Goal: Task Accomplishment & Management: Complete application form

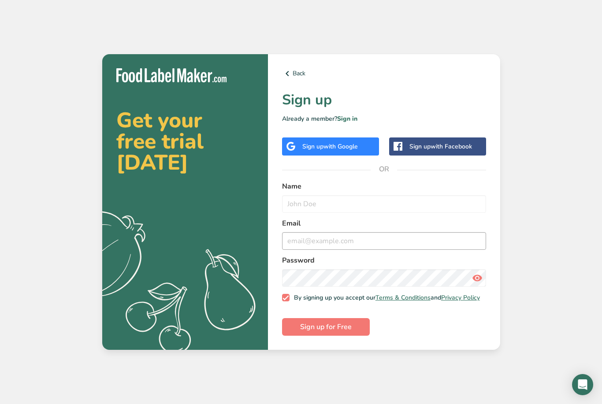
scroll to position [28, 0]
click at [332, 195] on input "text" at bounding box center [384, 204] width 204 height 18
type input "[PERSON_NAME]"
type input "[EMAIL_ADDRESS][DOMAIN_NAME]"
click at [478, 270] on icon at bounding box center [477, 278] width 11 height 16
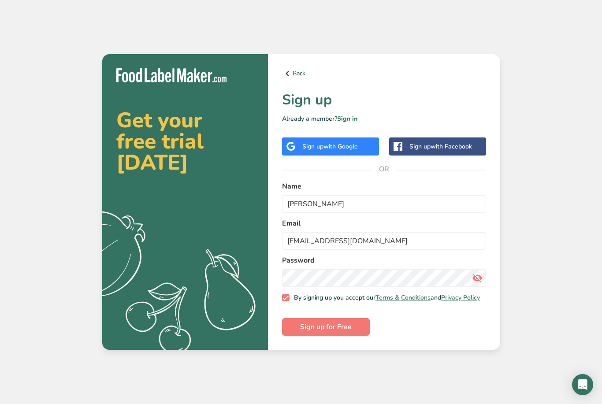
scroll to position [14, 0]
click at [335, 185] on label "Name" at bounding box center [384, 186] width 204 height 11
click at [350, 332] on span "Sign up for Free" at bounding box center [326, 327] width 52 height 11
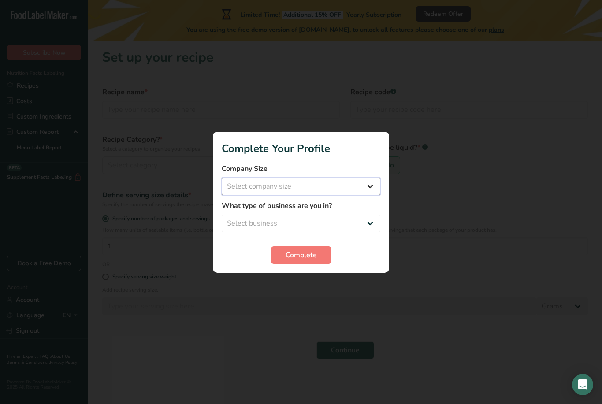
click at [354, 183] on select "Select company size Fewer than 10 Employees 10 to 50 Employees 51 to 500 Employ…" at bounding box center [301, 186] width 159 height 18
select select "1"
click at [355, 225] on select "Select business Packaged Food Manufacturer Restaurant & Cafe Bakery Meal Plans …" at bounding box center [301, 223] width 159 height 18
click at [343, 215] on select "Packaged Food Manufacturer Restaurant & Cafe Bakery Meal Plans & Catering Compa…" at bounding box center [301, 223] width 159 height 18
select select "2"
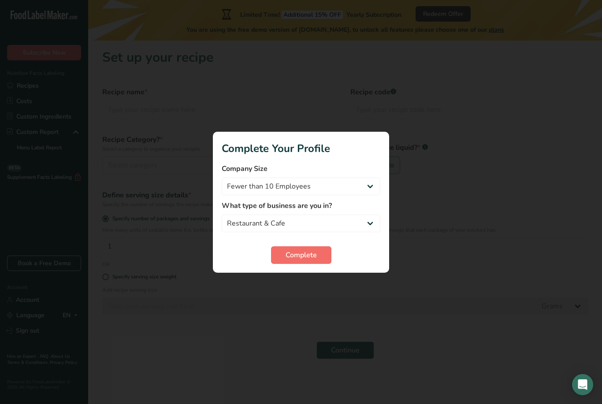
click at [314, 257] on span "Complete" at bounding box center [300, 255] width 31 height 11
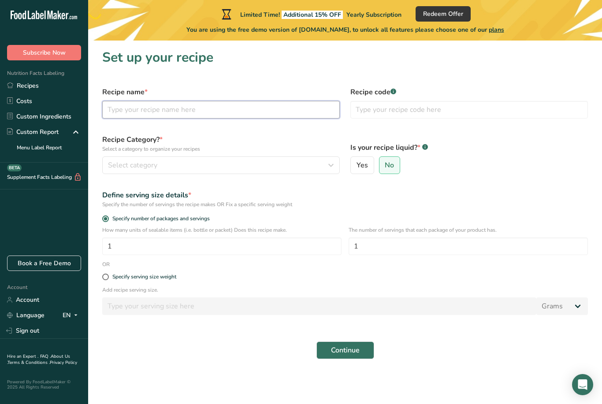
click at [120, 103] on input "text" at bounding box center [220, 110] width 237 height 18
type input "Empanada [PERSON_NAME]"
click at [438, 112] on input "text" at bounding box center [468, 110] width 237 height 18
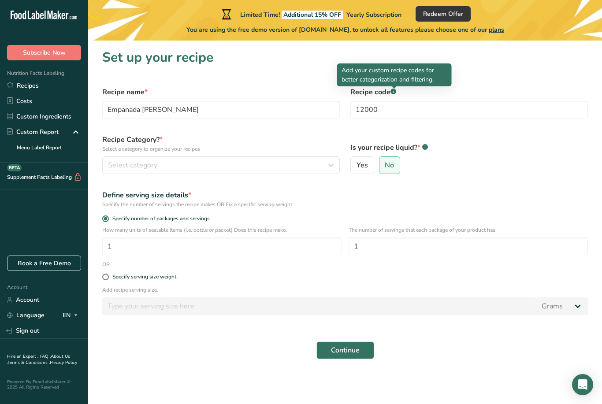
click at [396, 89] on div at bounding box center [394, 88] width 4 height 4
click at [413, 112] on input "12000" at bounding box center [468, 110] width 237 height 18
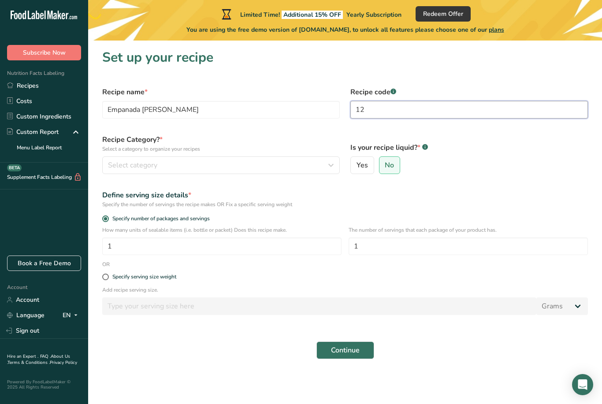
type input "1"
type input "001"
click at [191, 170] on button "Select category" at bounding box center [220, 165] width 237 height 18
